Goal: Answer question/provide support

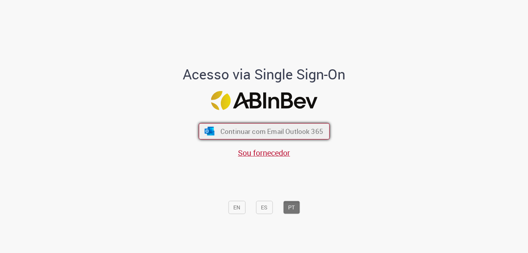
click at [235, 132] on span "Continuar com Email Outlook 365" at bounding box center [271, 131] width 103 height 9
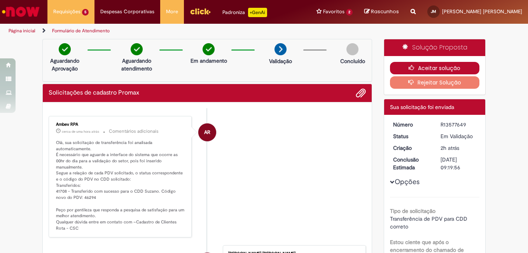
click at [435, 63] on button "Aceitar solução" at bounding box center [435, 68] width 90 height 12
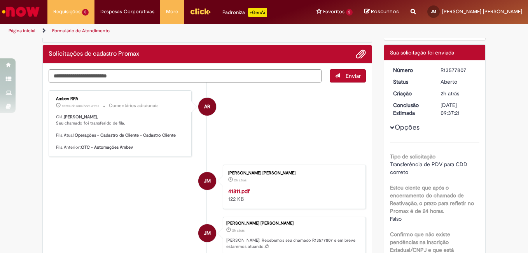
scroll to position [195, 0]
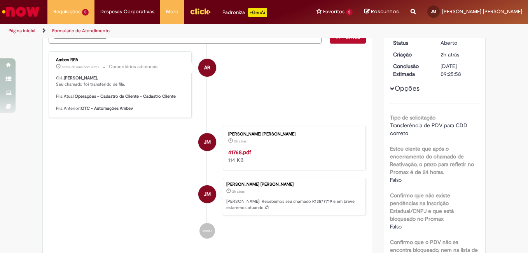
scroll to position [156, 0]
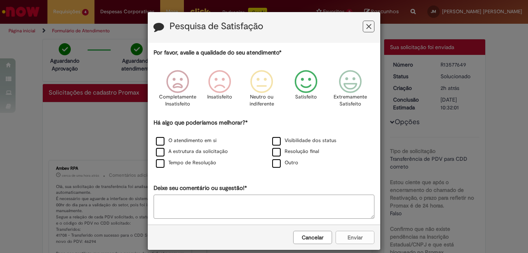
click at [303, 84] on icon "Feedback" at bounding box center [306, 81] width 29 height 23
click at [148, 166] on div "Tempo de Resolução" at bounding box center [206, 163] width 116 height 11
click at [158, 167] on label "Tempo de Resolução" at bounding box center [186, 162] width 60 height 7
click at [359, 240] on button "Enviar" at bounding box center [355, 237] width 39 height 13
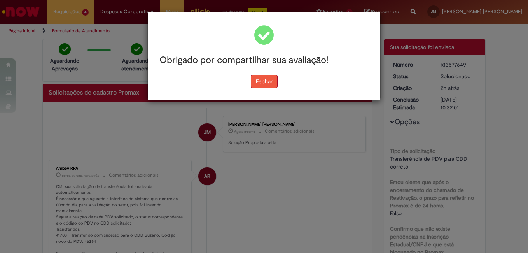
click at [267, 82] on button "Fechar" at bounding box center [264, 81] width 27 height 13
